Goal: Find specific page/section: Find specific page/section

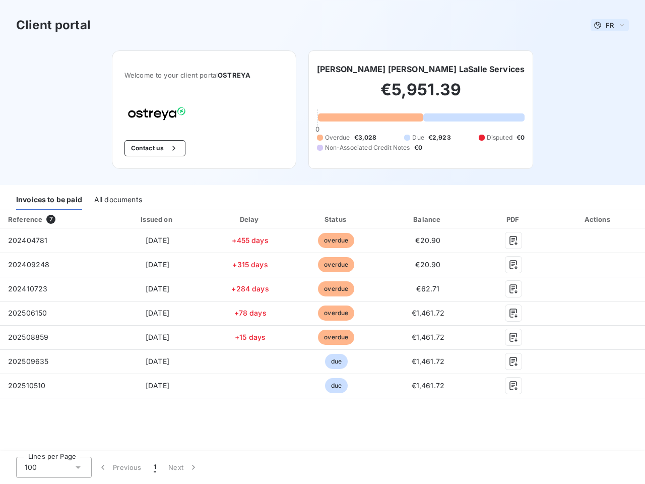
click at [609, 25] on span "FR" at bounding box center [609, 25] width 8 height 8
click at [154, 148] on button "Contact us" at bounding box center [154, 148] width 61 height 16
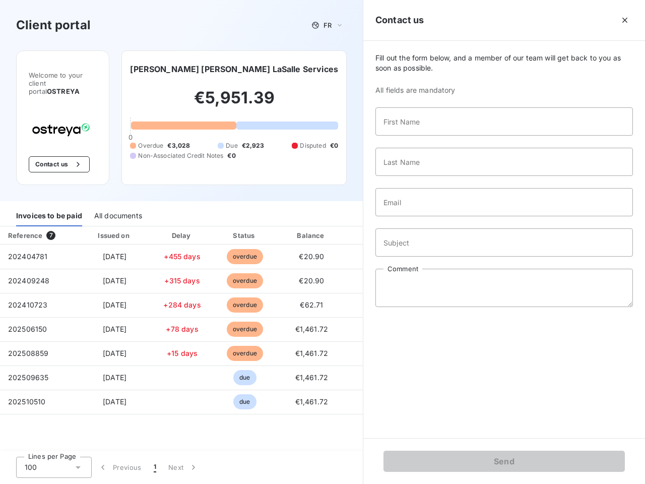
click at [49, 205] on div "Invoices to be paid" at bounding box center [49, 215] width 66 height 21
click at [117, 205] on div "All documents" at bounding box center [118, 215] width 48 height 21
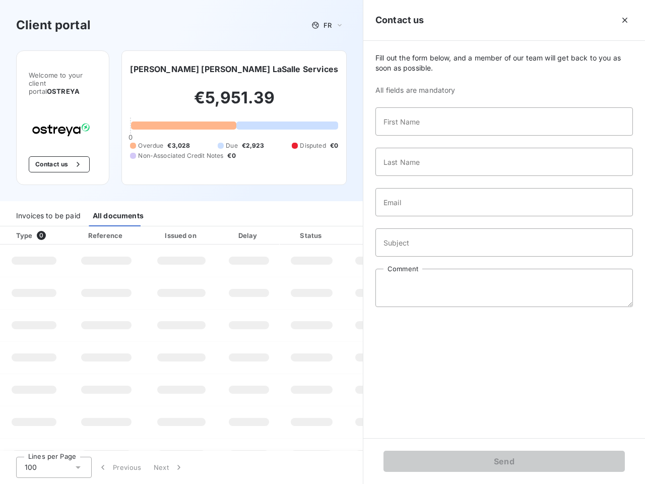
click at [53, 230] on div "Type 0" at bounding box center [38, 235] width 56 height 10
click at [157, 230] on div "Issued on" at bounding box center [182, 235] width 70 height 10
click at [250, 230] on div "Delay" at bounding box center [248, 235] width 57 height 10
click at [336, 230] on div at bounding box center [336, 235] width 10 height 10
click at [428, 219] on div "Fill out the form below, and a member of our team will get back to you as soon …" at bounding box center [504, 239] width 282 height 397
